Goal: Task Accomplishment & Management: Complete application form

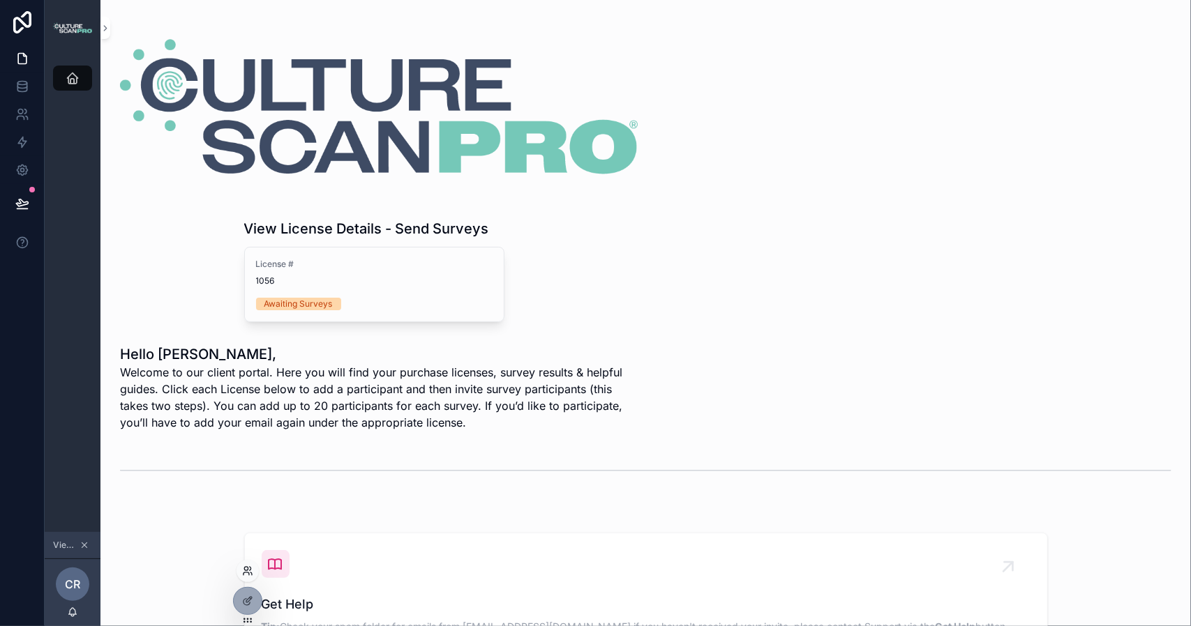
click at [246, 571] on icon at bounding box center [245, 568] width 3 height 3
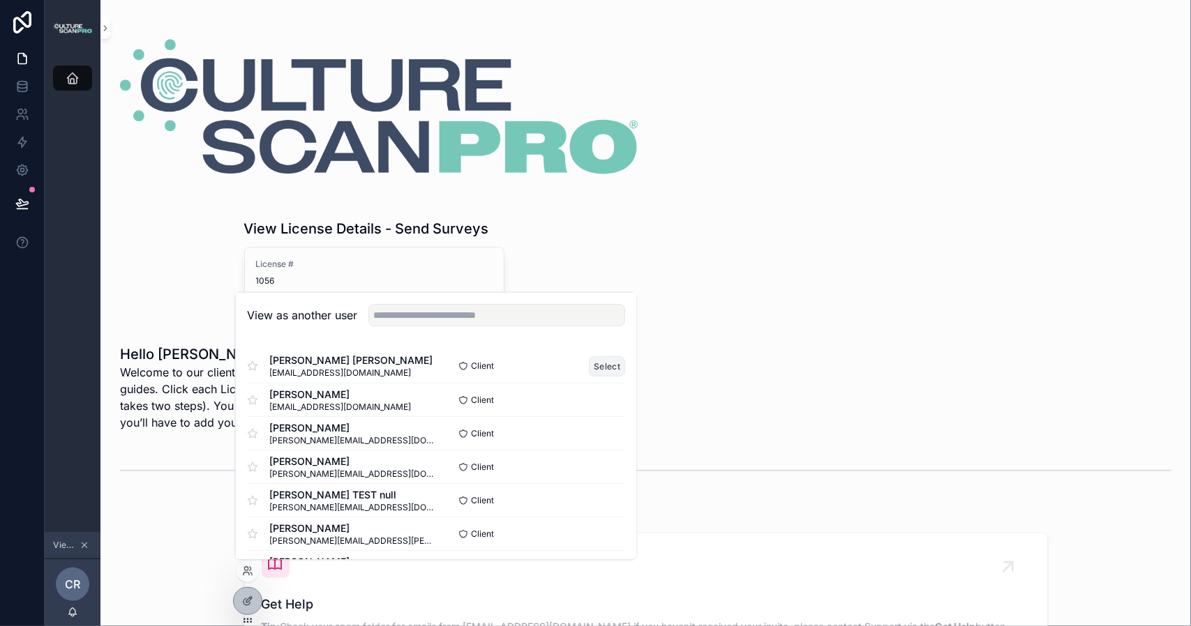
click at [589, 363] on button "Select" at bounding box center [607, 366] width 36 height 20
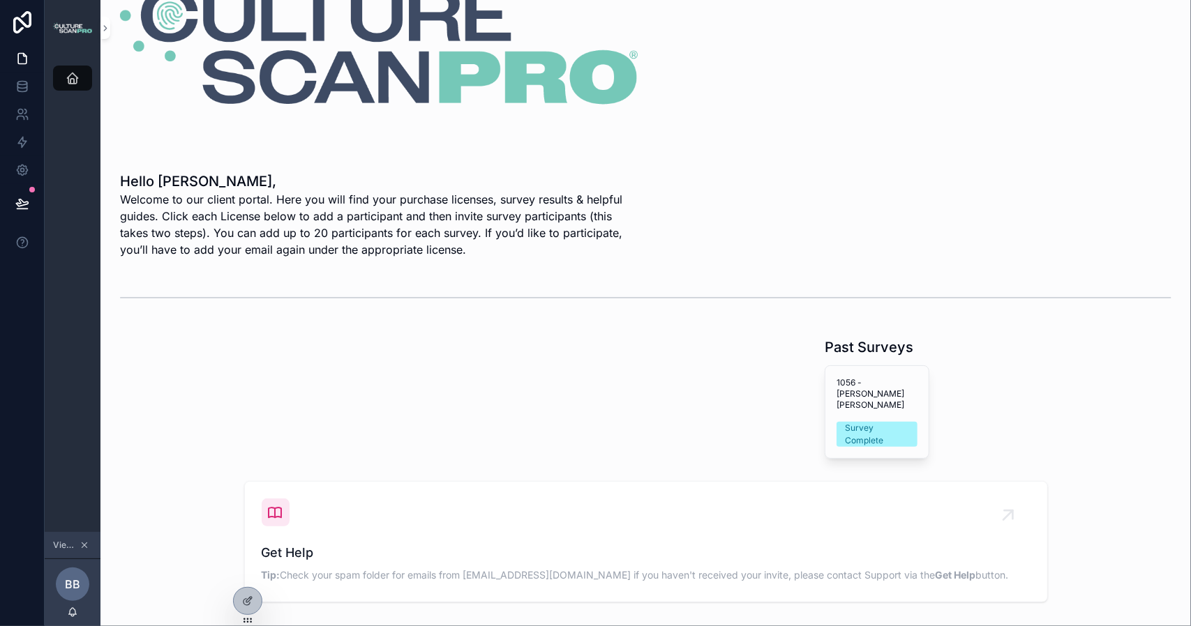
scroll to position [138, 0]
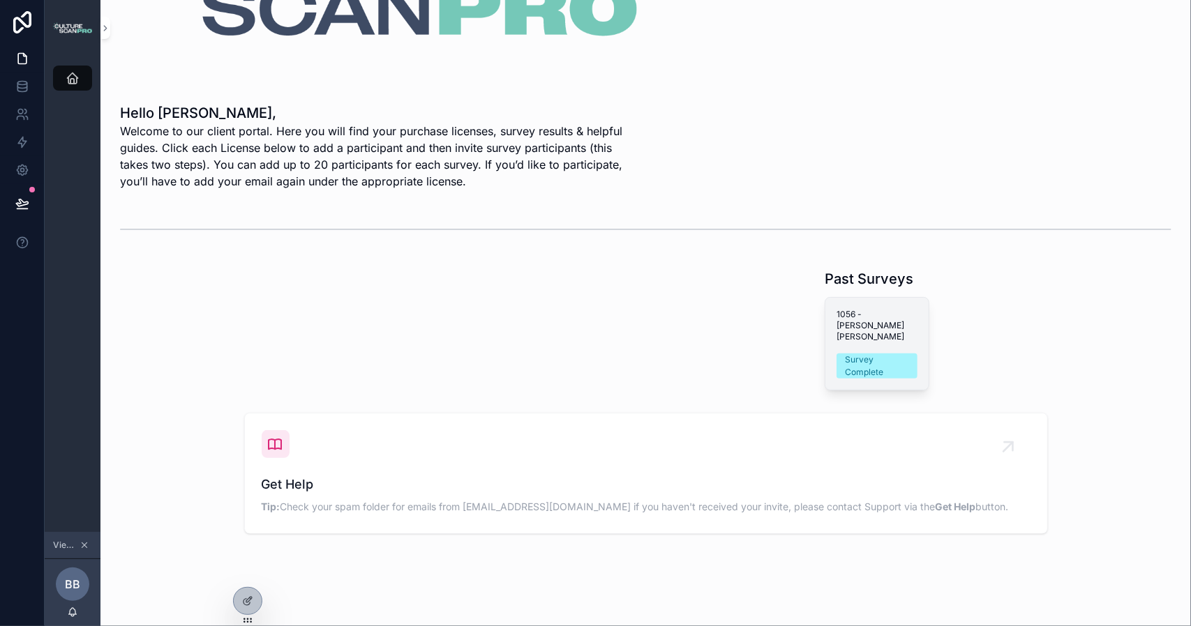
click at [863, 354] on div "Survey Complete" at bounding box center [877, 366] width 64 height 25
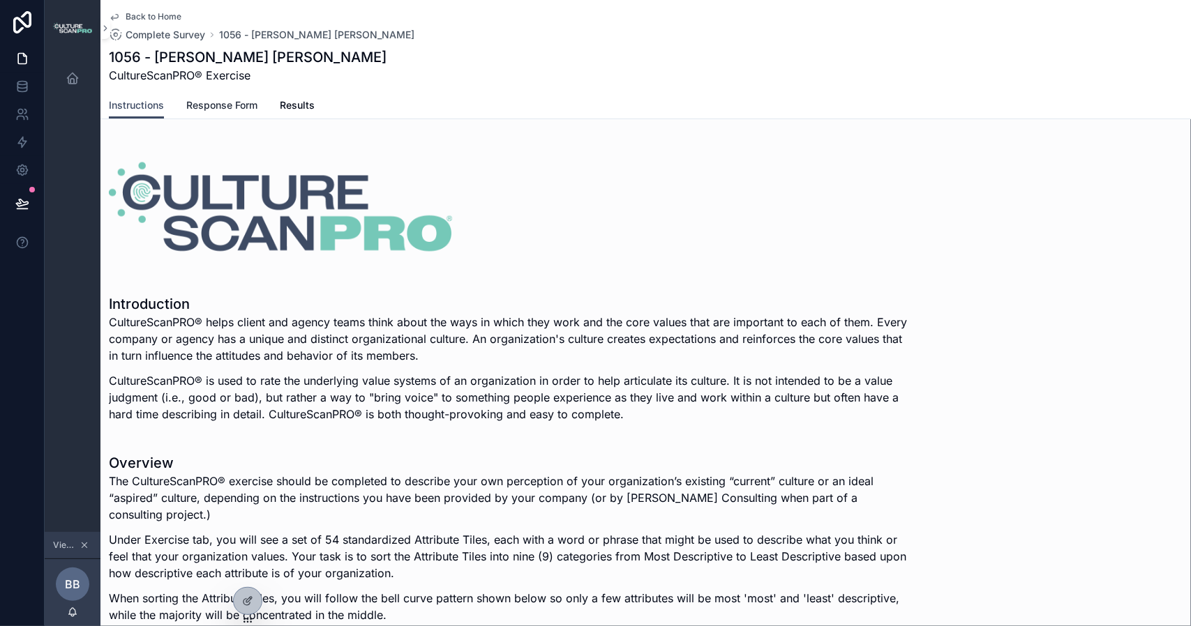
click at [236, 105] on span "Response Form" at bounding box center [221, 105] width 71 height 14
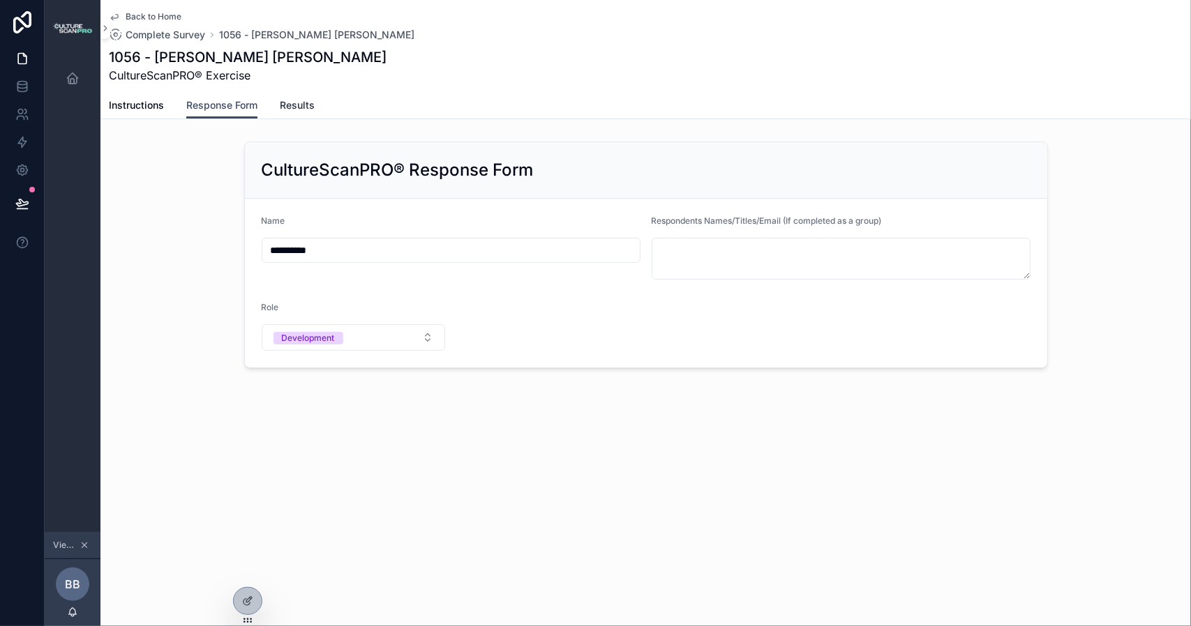
click at [301, 102] on span "Results" at bounding box center [297, 105] width 35 height 14
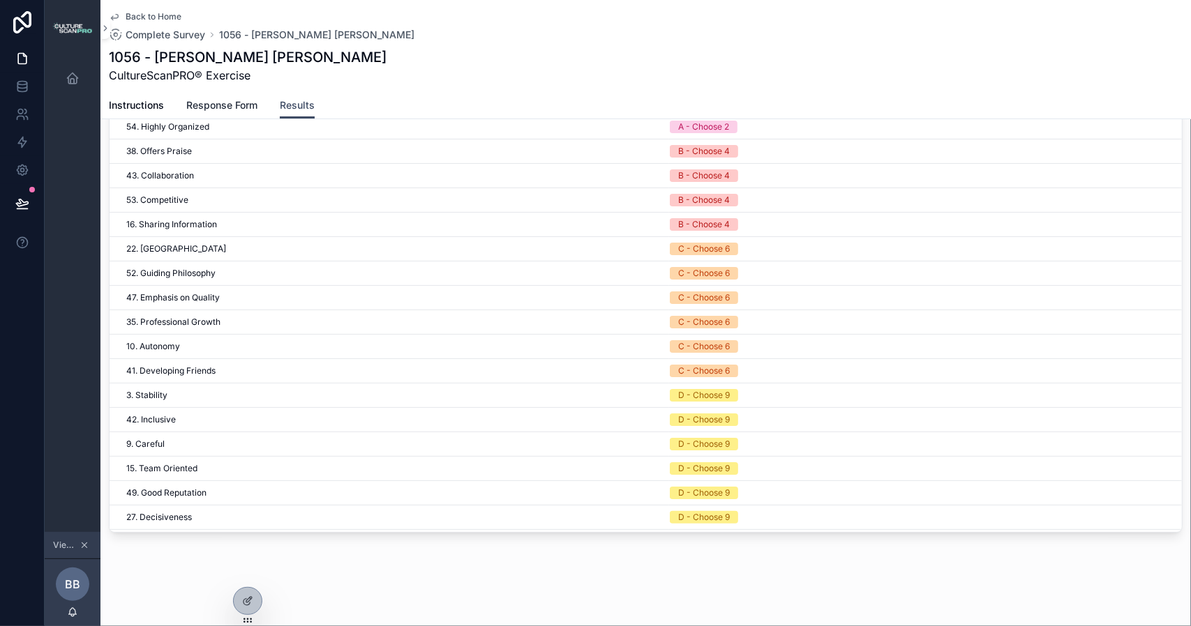
click at [227, 103] on span "Response Form" at bounding box center [221, 105] width 71 height 14
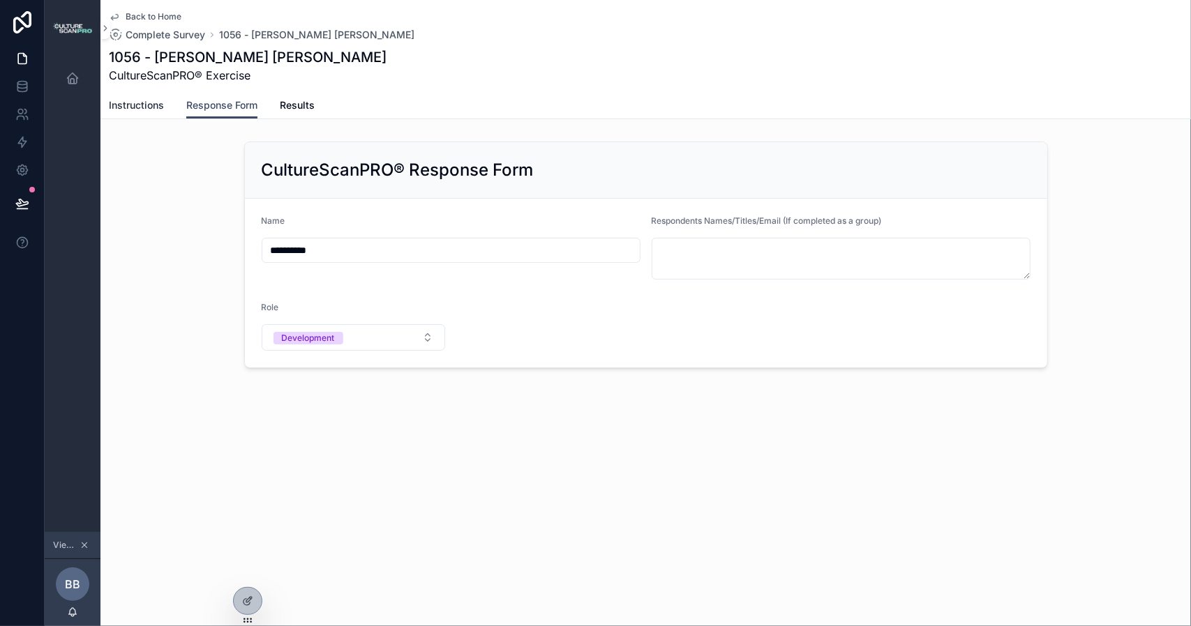
click at [127, 107] on span "Instructions" at bounding box center [136, 105] width 55 height 14
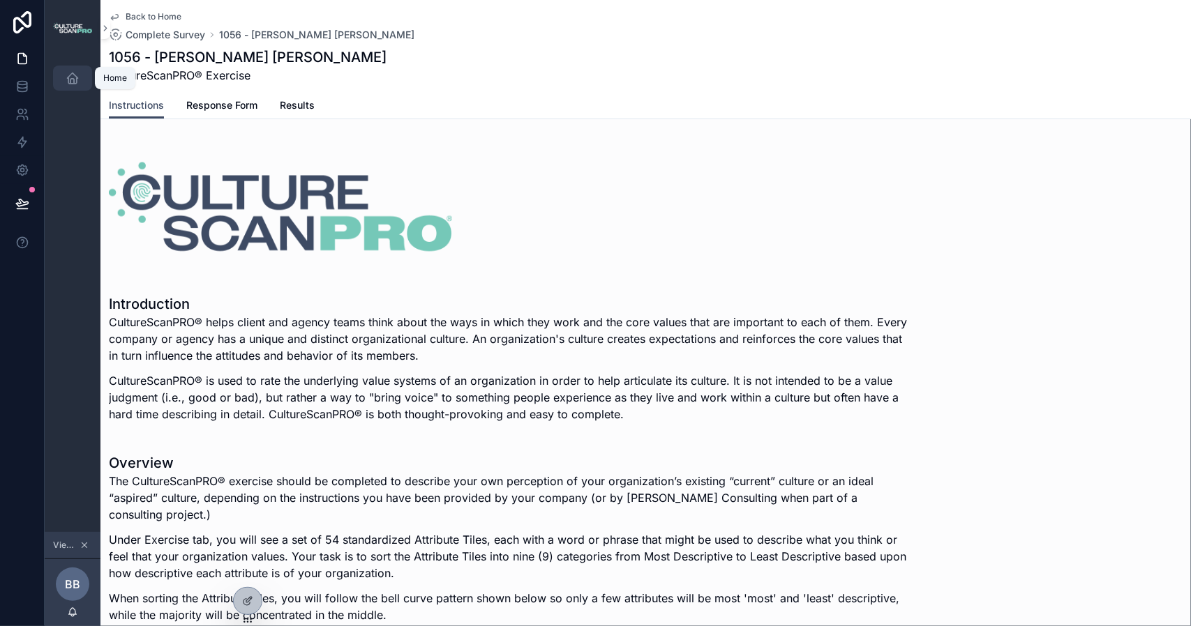
click at [68, 74] on icon "scrollable content" at bounding box center [73, 78] width 14 height 14
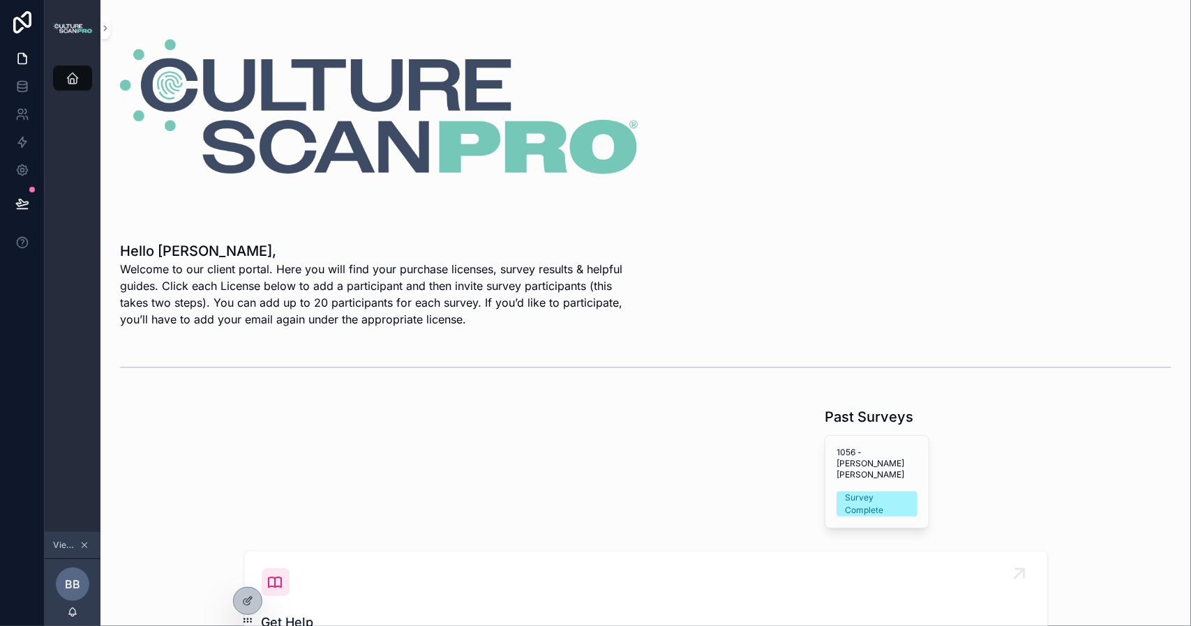
scroll to position [138, 0]
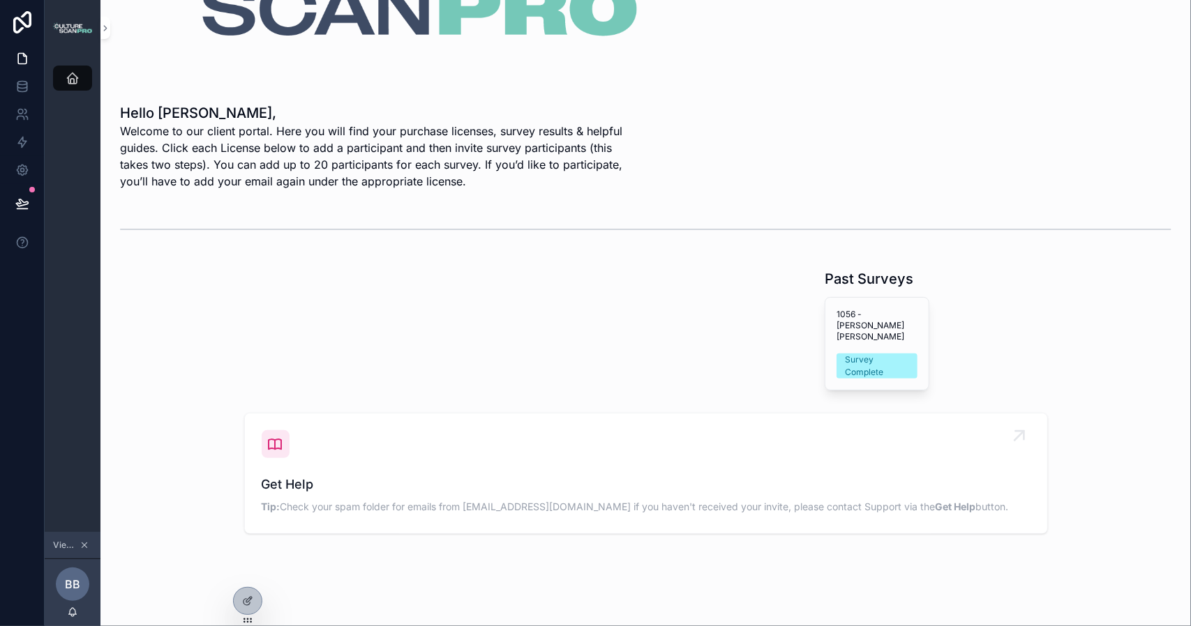
click at [278, 475] on span "Get Help" at bounding box center [646, 485] width 769 height 20
click at [363, 303] on div "scrollable content" at bounding box center [288, 330] width 352 height 133
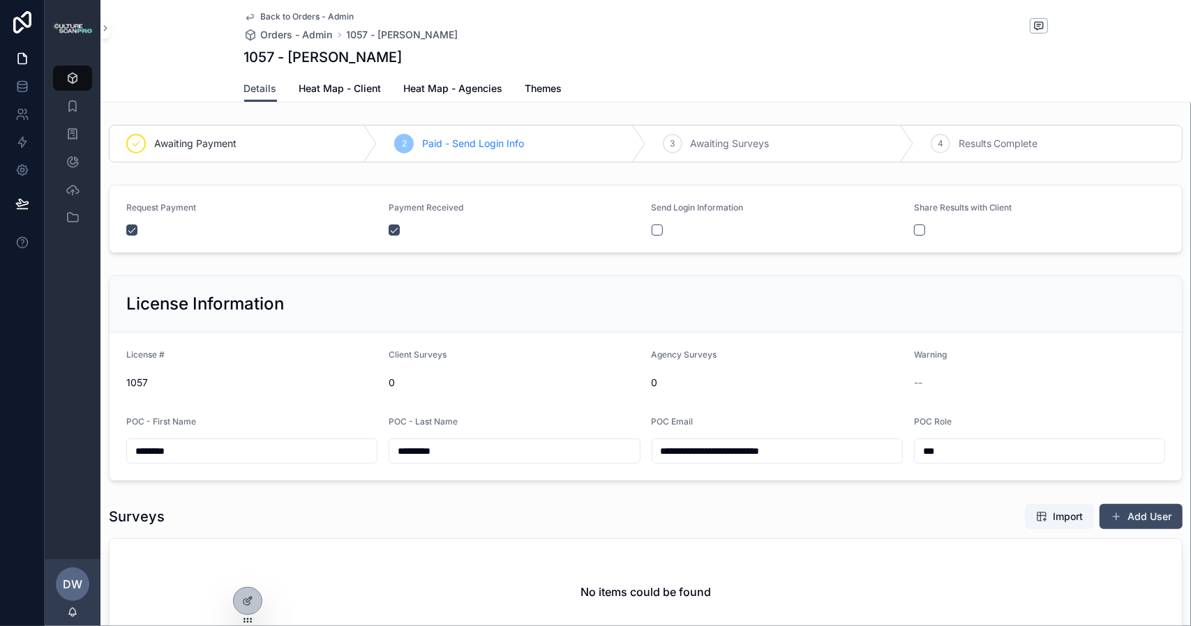
click at [0, 0] on icon at bounding box center [0, 0] width 0 height 0
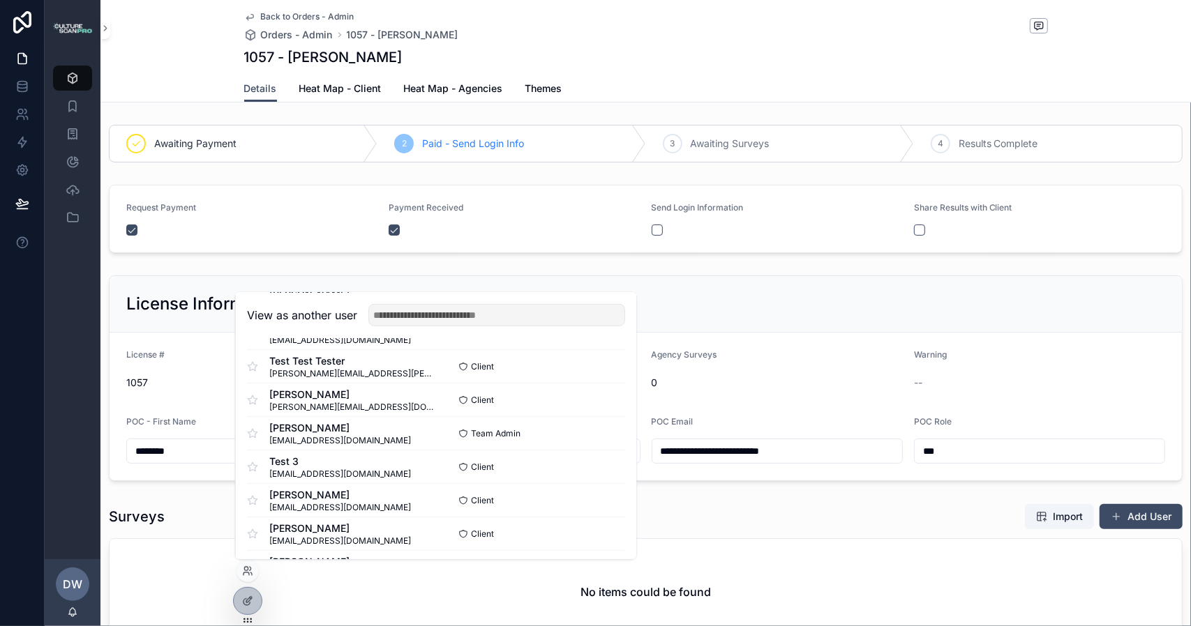
scroll to position [738, 0]
click at [0, 0] on button "Select" at bounding box center [0, 0] width 0 height 0
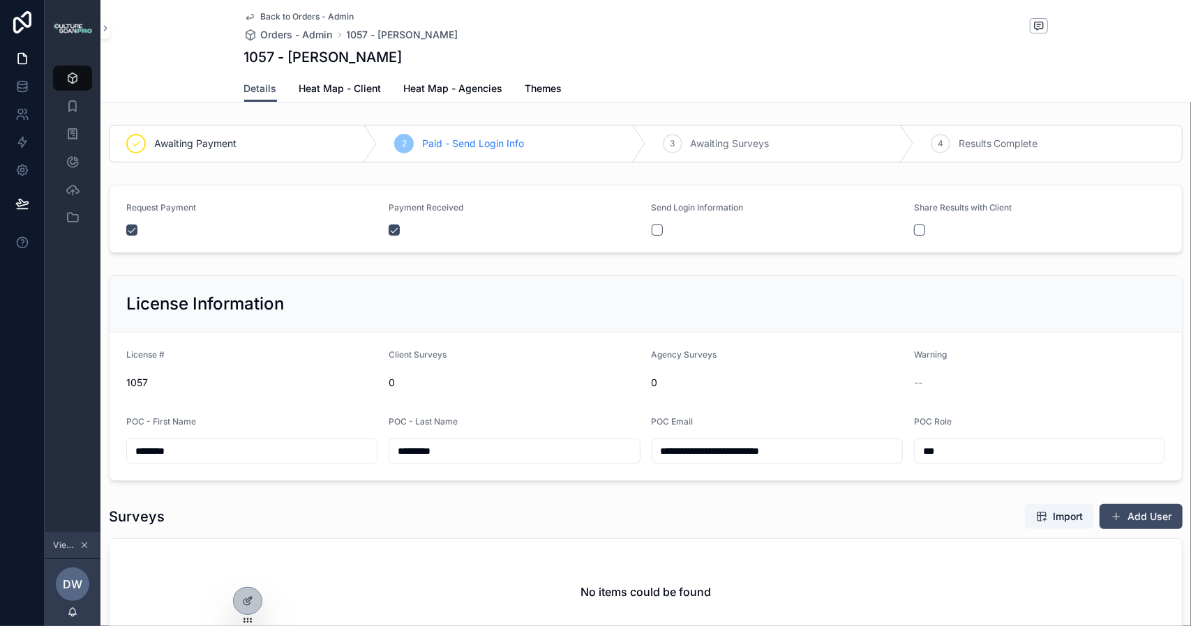
click at [528, 90] on span "Themes" at bounding box center [543, 89] width 37 height 14
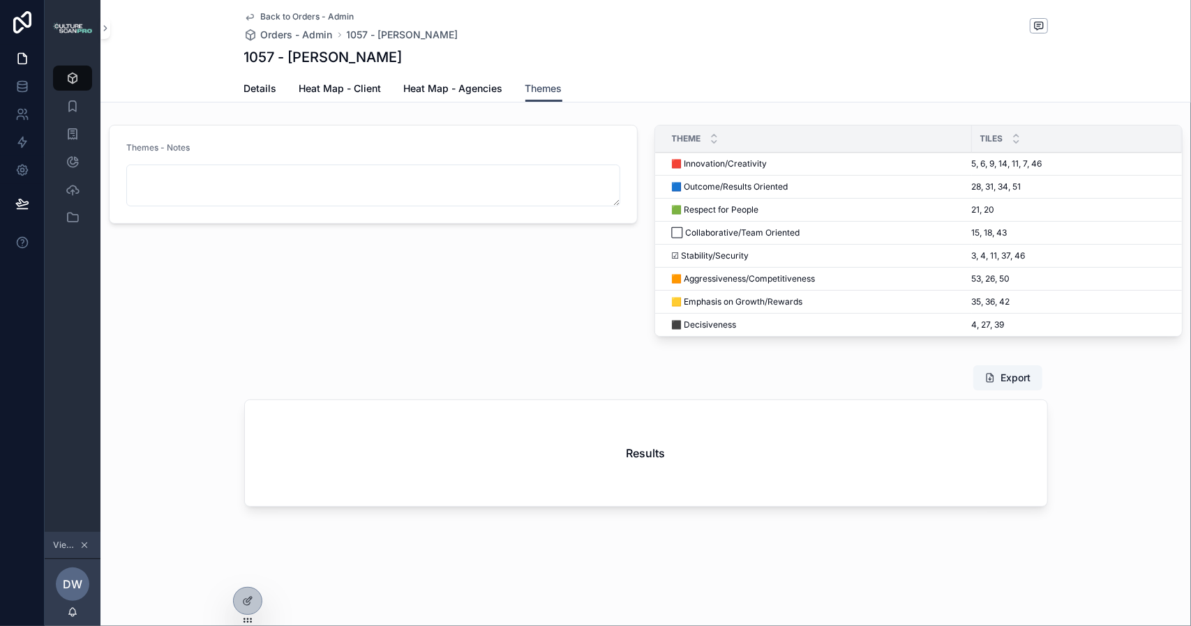
click at [446, 86] on span "Heat Map - Agencies" at bounding box center [453, 89] width 99 height 14
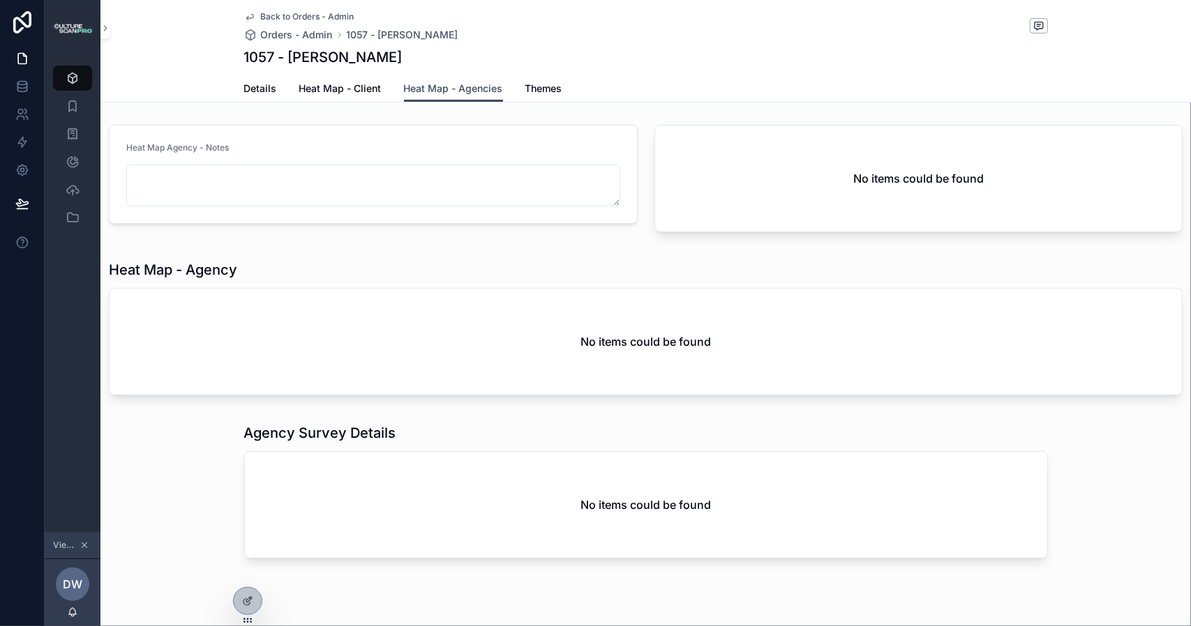
click at [347, 91] on span "Heat Map - Client" at bounding box center [340, 89] width 82 height 14
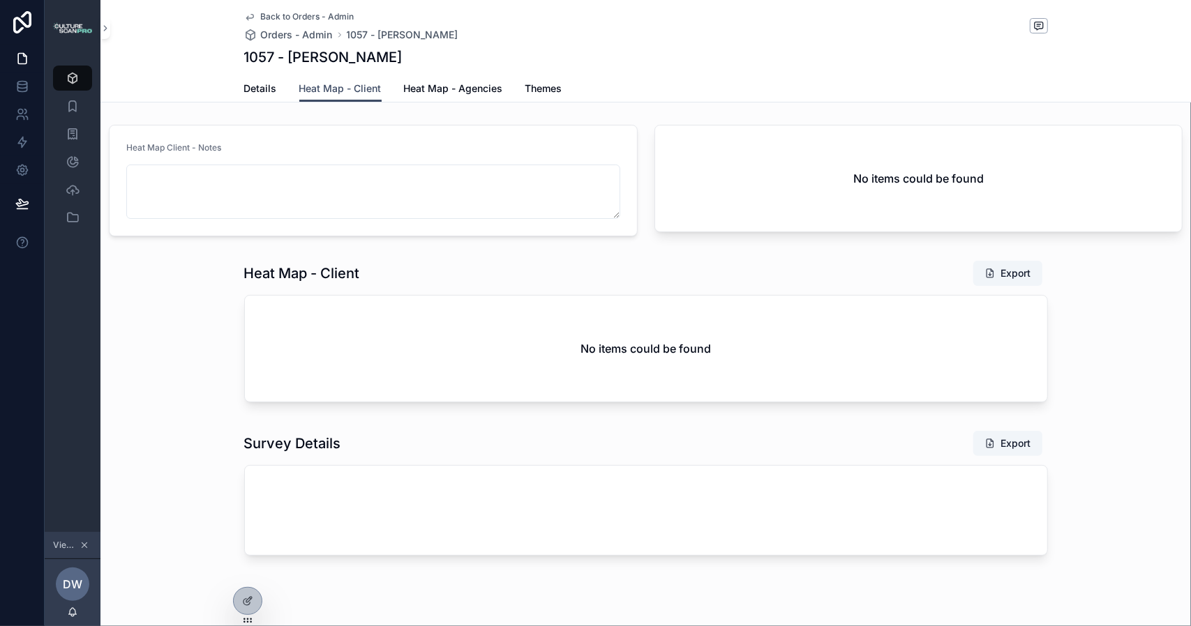
drag, startPoint x: 611, startPoint y: 203, endPoint x: 625, endPoint y: 216, distance: 18.8
click at [625, 216] on form "Heat Map Client - Notes" at bounding box center [373, 181] width 527 height 110
click at [250, 84] on span "Details" at bounding box center [260, 89] width 33 height 14
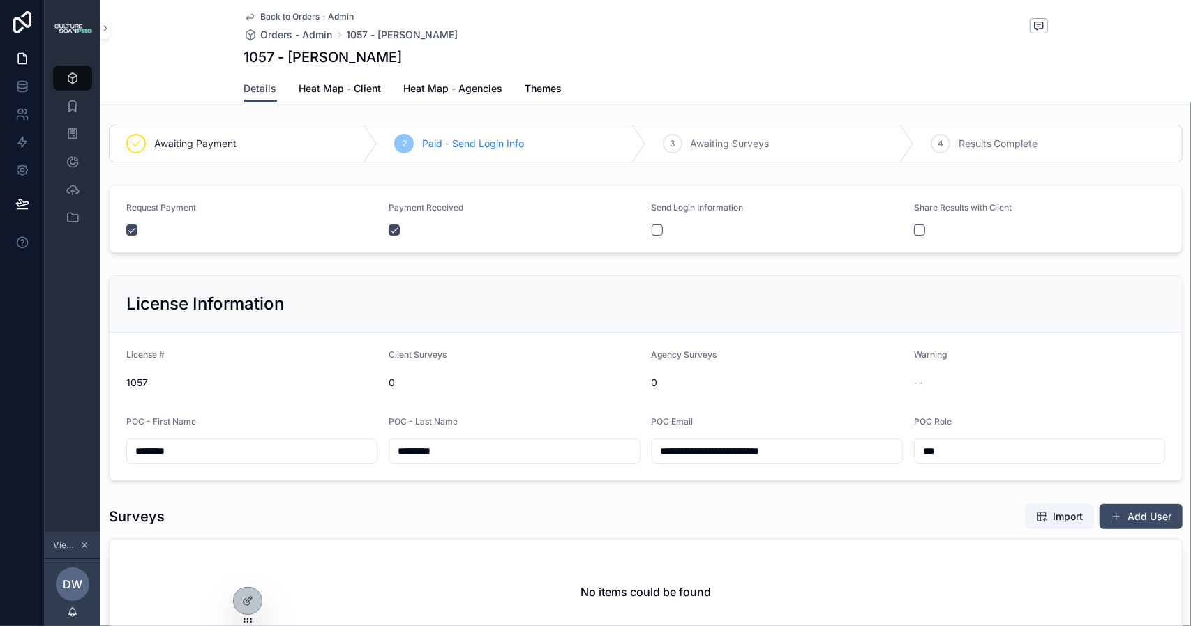
click at [405, 448] on input "*********" at bounding box center [514, 451] width 250 height 20
type input "*******"
click at [103, 26] on icon "scrollable content" at bounding box center [105, 28] width 10 height 10
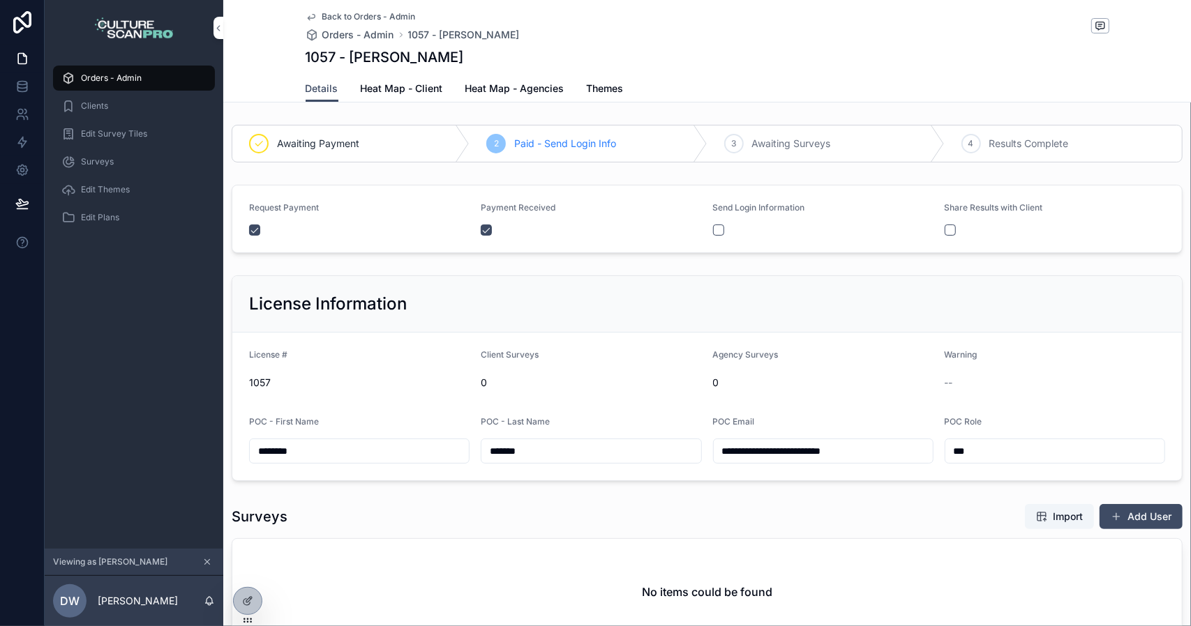
click at [392, 89] on span "Heat Map - Client" at bounding box center [402, 89] width 82 height 14
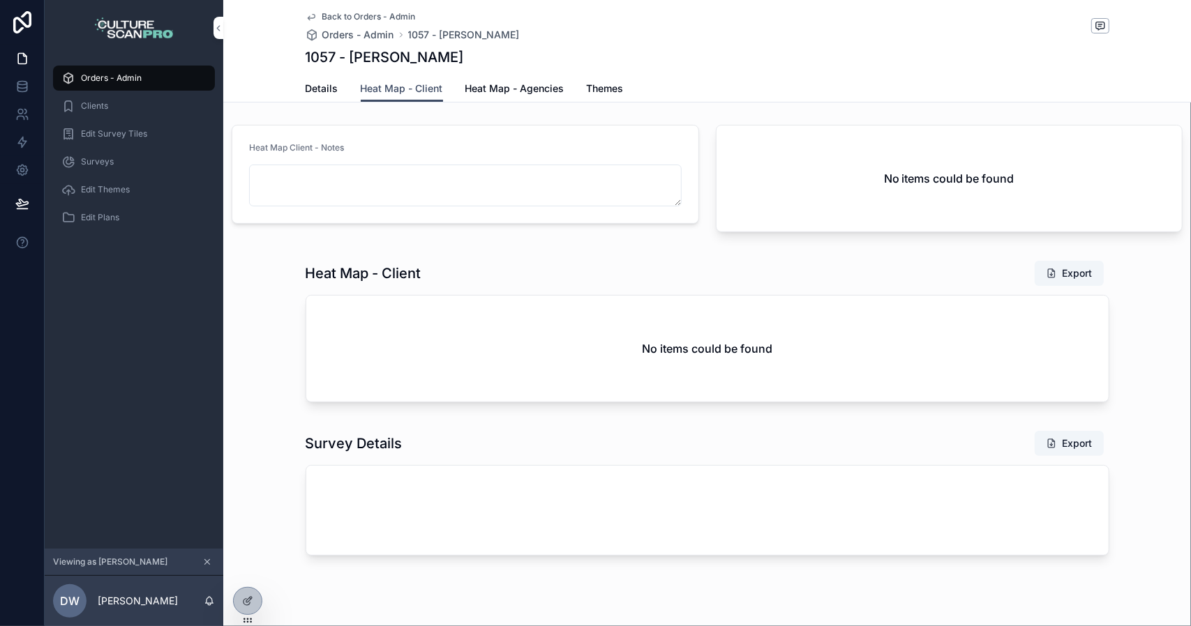
click at [491, 87] on span "Heat Map - Agencies" at bounding box center [514, 89] width 99 height 14
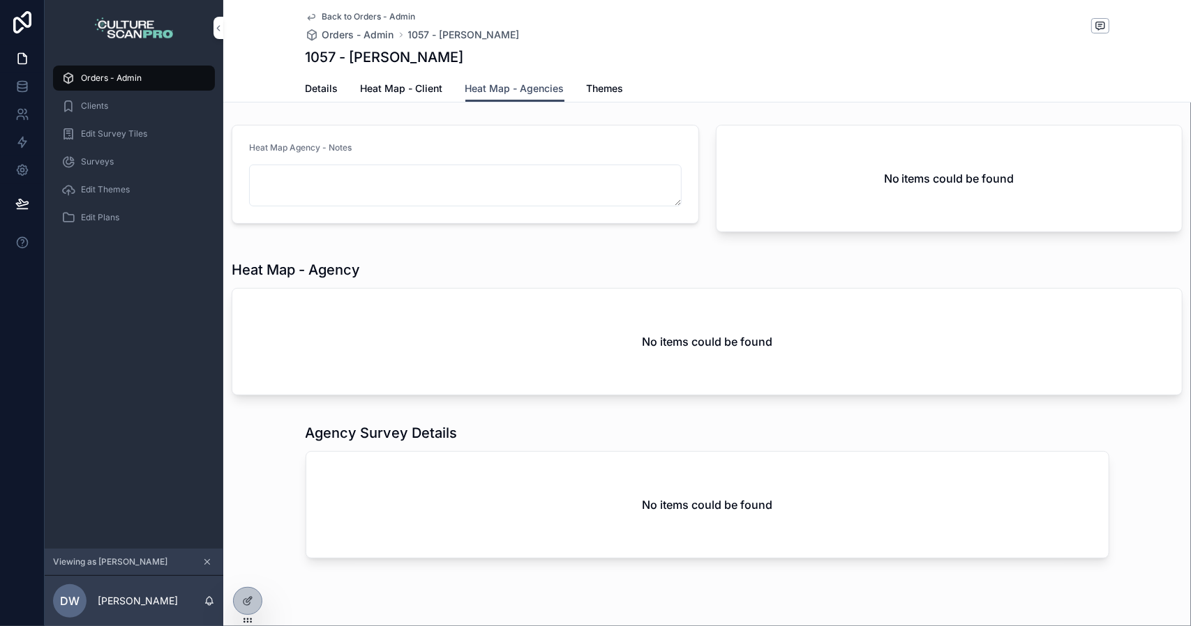
click at [402, 91] on span "Heat Map - Client" at bounding box center [402, 89] width 82 height 14
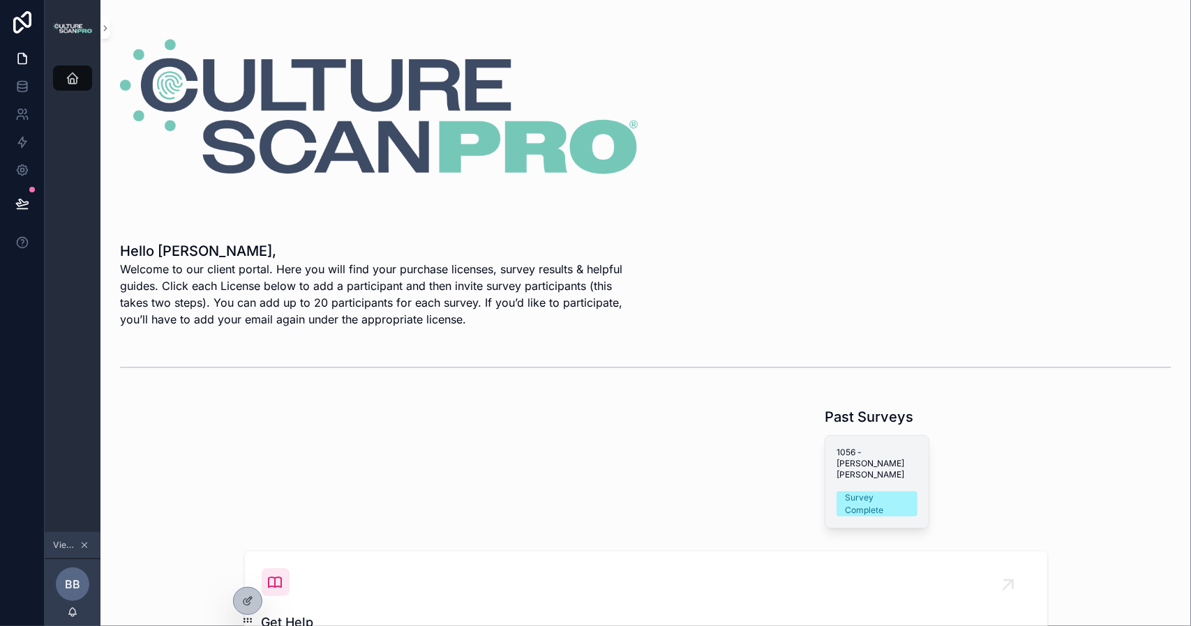
click at [879, 492] on div "Survey Complete" at bounding box center [877, 504] width 64 height 25
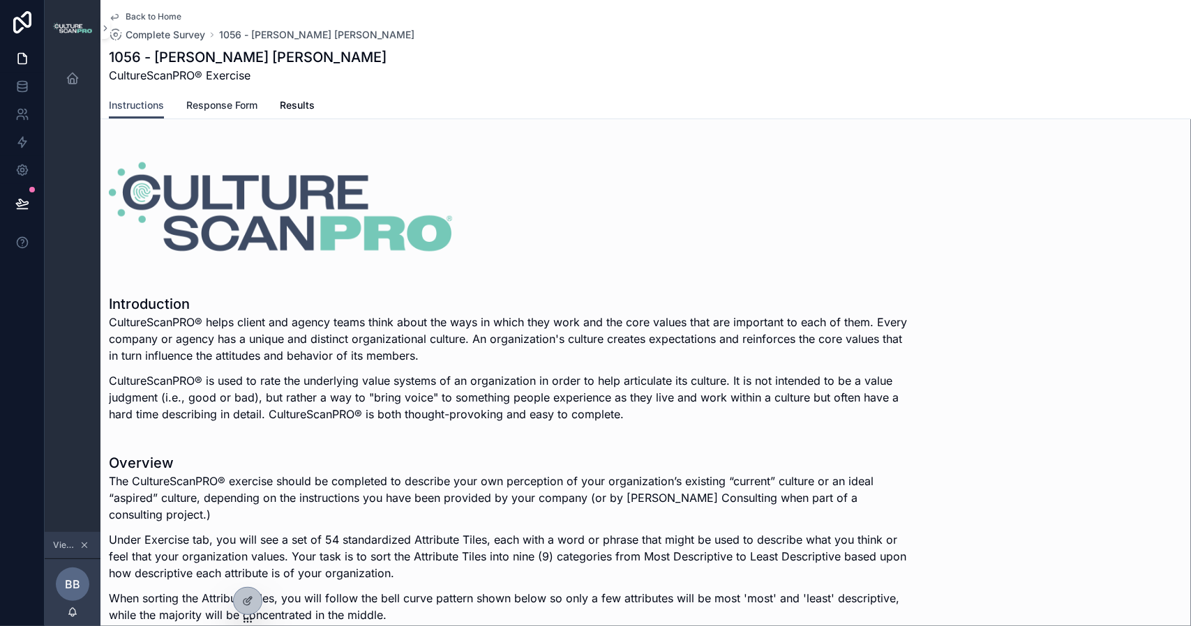
click at [239, 105] on span "Response Form" at bounding box center [221, 105] width 71 height 14
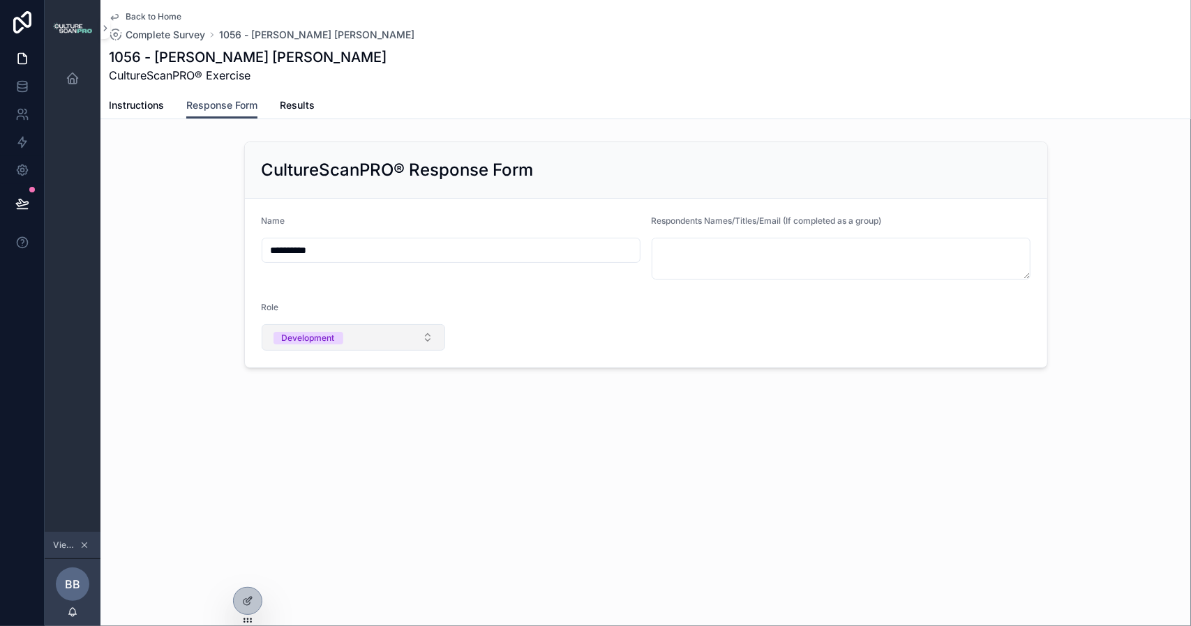
click at [428, 338] on button "Development" at bounding box center [354, 337] width 184 height 27
